Goal: Complete application form

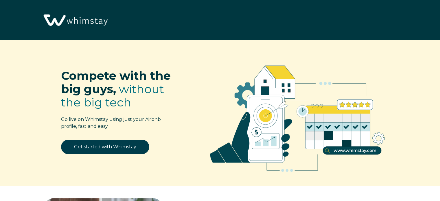
select select "MX"
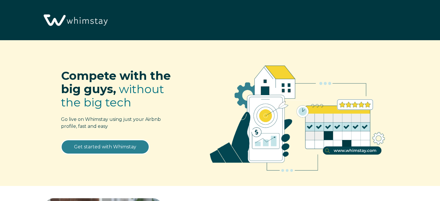
click at [115, 145] on link "Get started with Whimstay" at bounding box center [105, 147] width 88 height 14
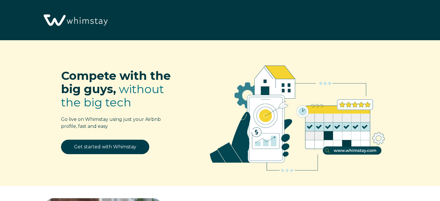
scroll to position [714, 0]
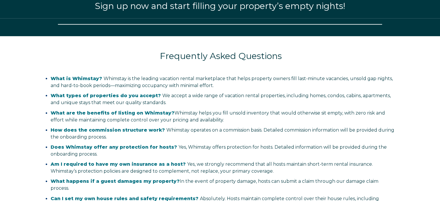
select select "MX"
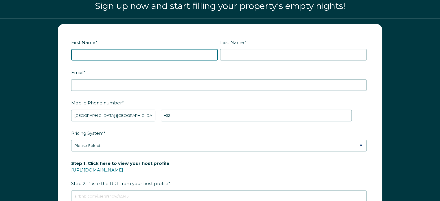
click at [108, 53] on input "First Name *" at bounding box center [144, 55] width 147 height 12
type input "[PERSON_NAME]"
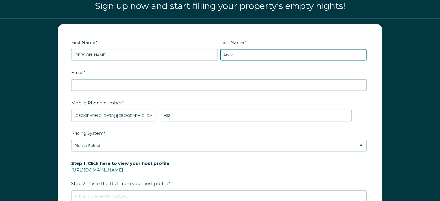
type input "Anav"
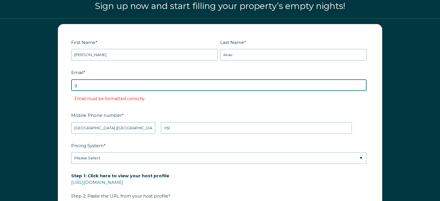
type input "[EMAIL_ADDRESS][DOMAIN_NAME]"
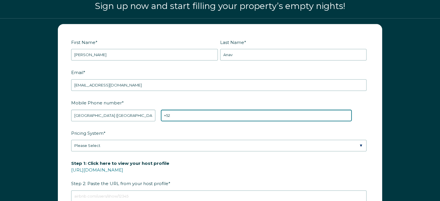
click at [177, 114] on input "+52" at bounding box center [256, 116] width 191 height 12
type input "[PHONE_NUMBER]"
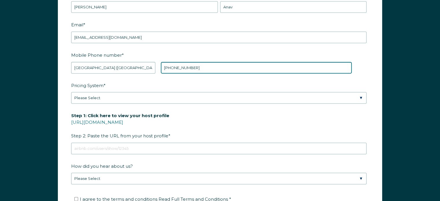
scroll to position [772, 0]
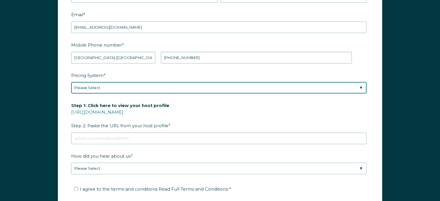
click at [160, 88] on select "Please Select Manual Airbnb Smart Pricing PriceLabs Wheelhouse Beyond Pricing 3…" at bounding box center [218, 88] width 295 height 12
select select "Airbnb Smart Pricing"
click at [71, 82] on select "Please Select Manual Airbnb Smart Pricing PriceLabs Wheelhouse Beyond Pricing 3…" at bounding box center [218, 88] width 295 height 12
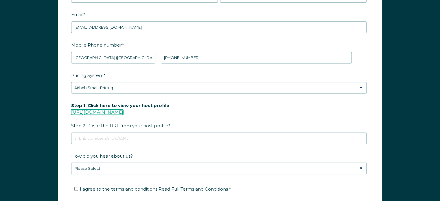
click at [123, 111] on link "[URL][DOMAIN_NAME]" at bounding box center [97, 111] width 52 height 5
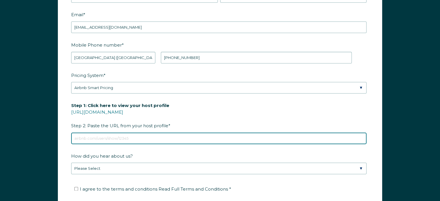
click at [107, 136] on input "Step 1: Click here to view your host profile [URL][DOMAIN_NAME] Step 2: Paste t…" at bounding box center [218, 138] width 295 height 12
paste input "[URL][DOMAIN_NAME]"
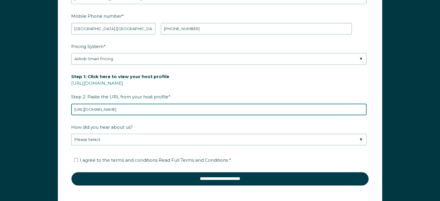
scroll to position [801, 0]
type input "[URL][DOMAIN_NAME]"
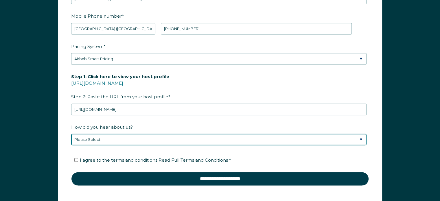
click at [152, 138] on select "Please Select Found Whimstay through a Google search Spoke to a Whimstay salesp…" at bounding box center [218, 140] width 295 height 12
select select "Google Search"
click at [71, 134] on select "Please Select Found Whimstay through a Google search Spoke to a Whimstay salesp…" at bounding box center [218, 140] width 295 height 12
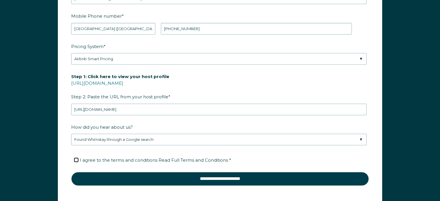
click at [76, 158] on input "I agree to the terms and conditions Read Full Terms and Conditions *" at bounding box center [76, 160] width 4 height 4
checkbox input "true"
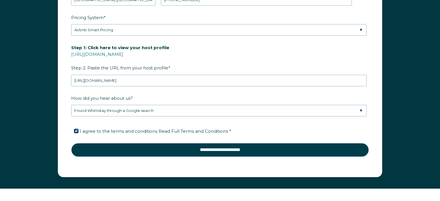
scroll to position [859, 0]
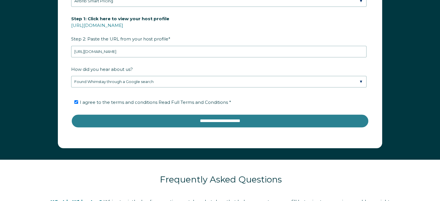
click at [192, 120] on input "**********" at bounding box center [219, 121] width 297 height 14
